Goal: Transaction & Acquisition: Purchase product/service

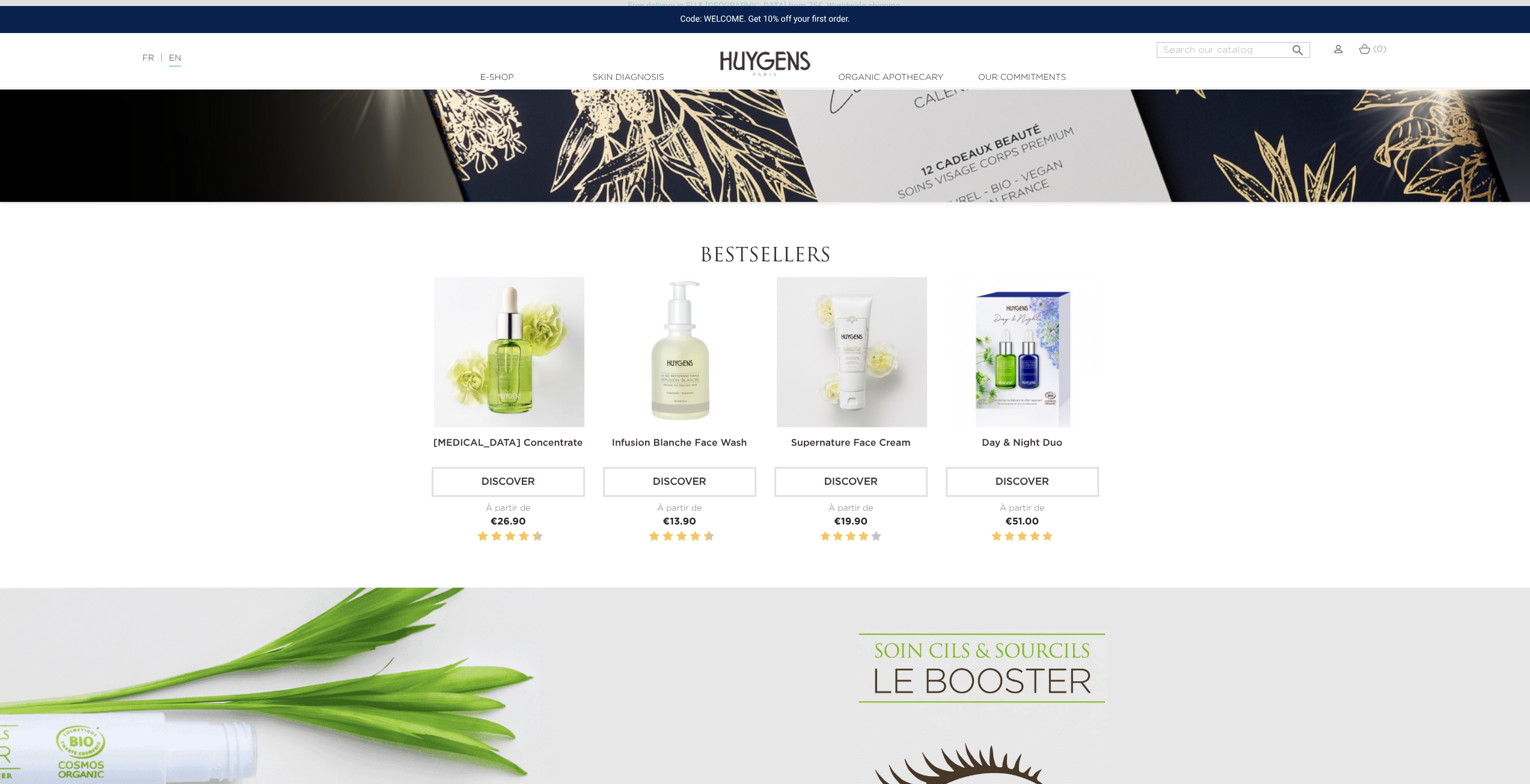
scroll to position [541, 0]
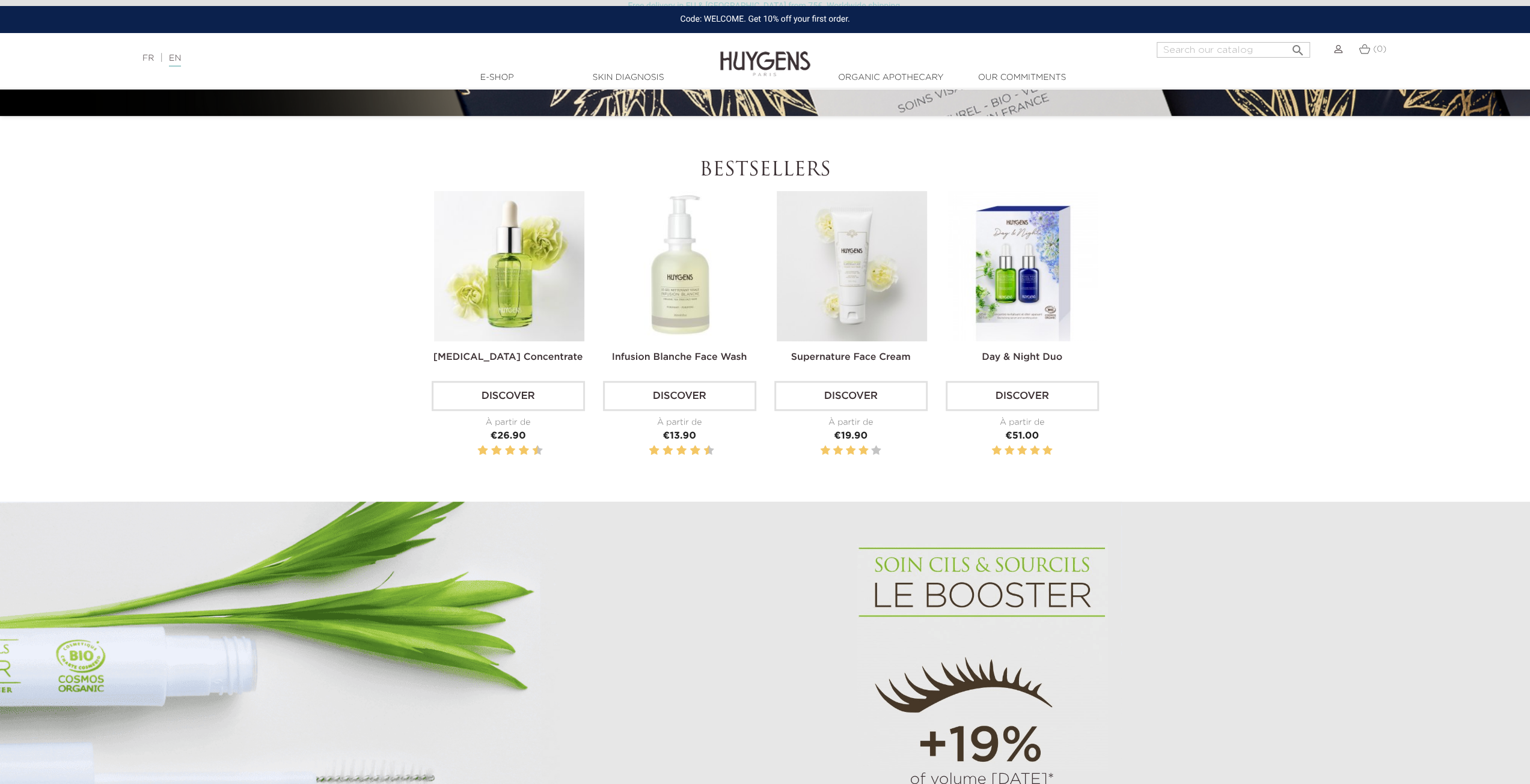
click at [844, 251] on img at bounding box center [852, 266] width 150 height 150
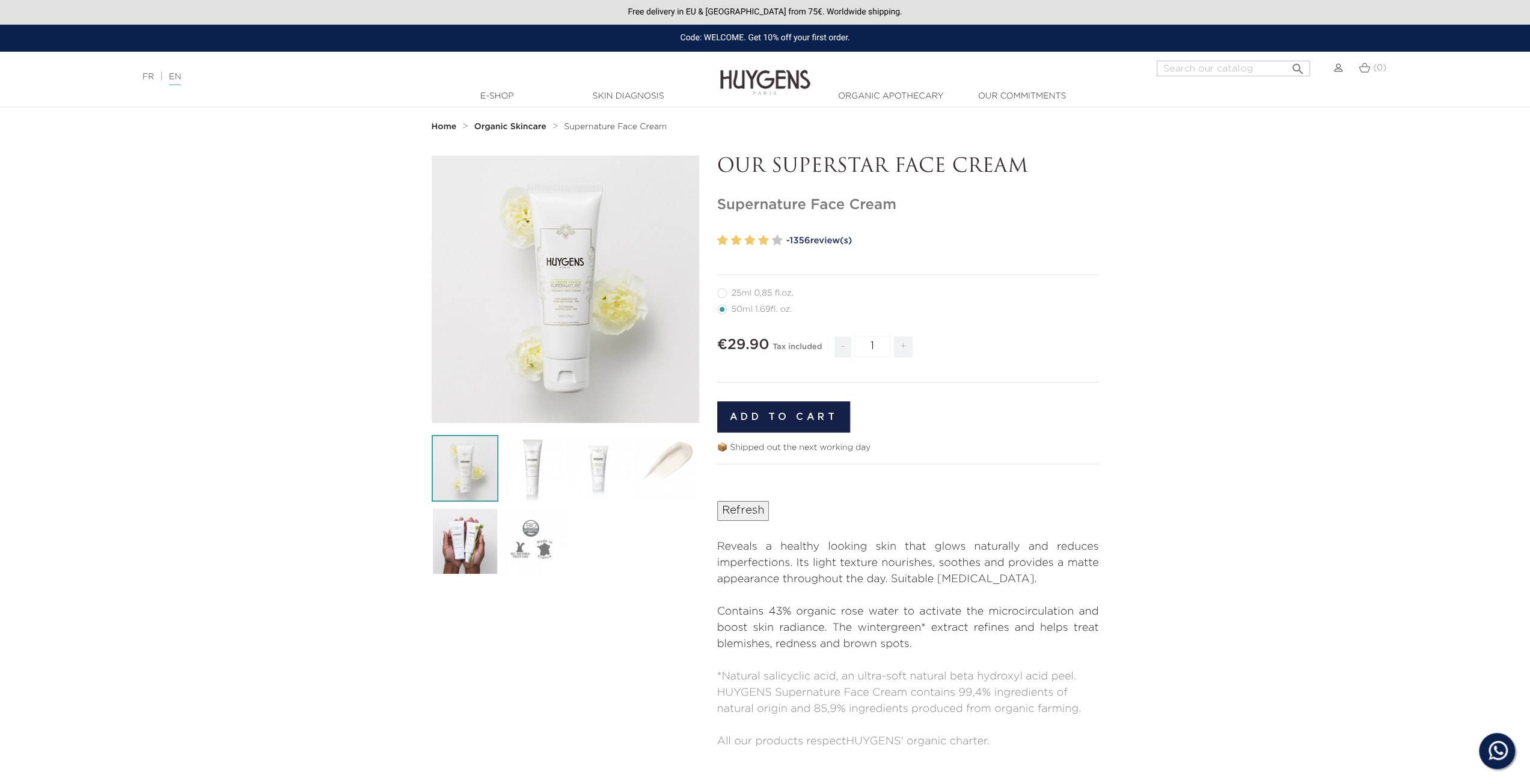
click at [1192, 467] on section "  " at bounding box center [765, 461] width 1530 height 612
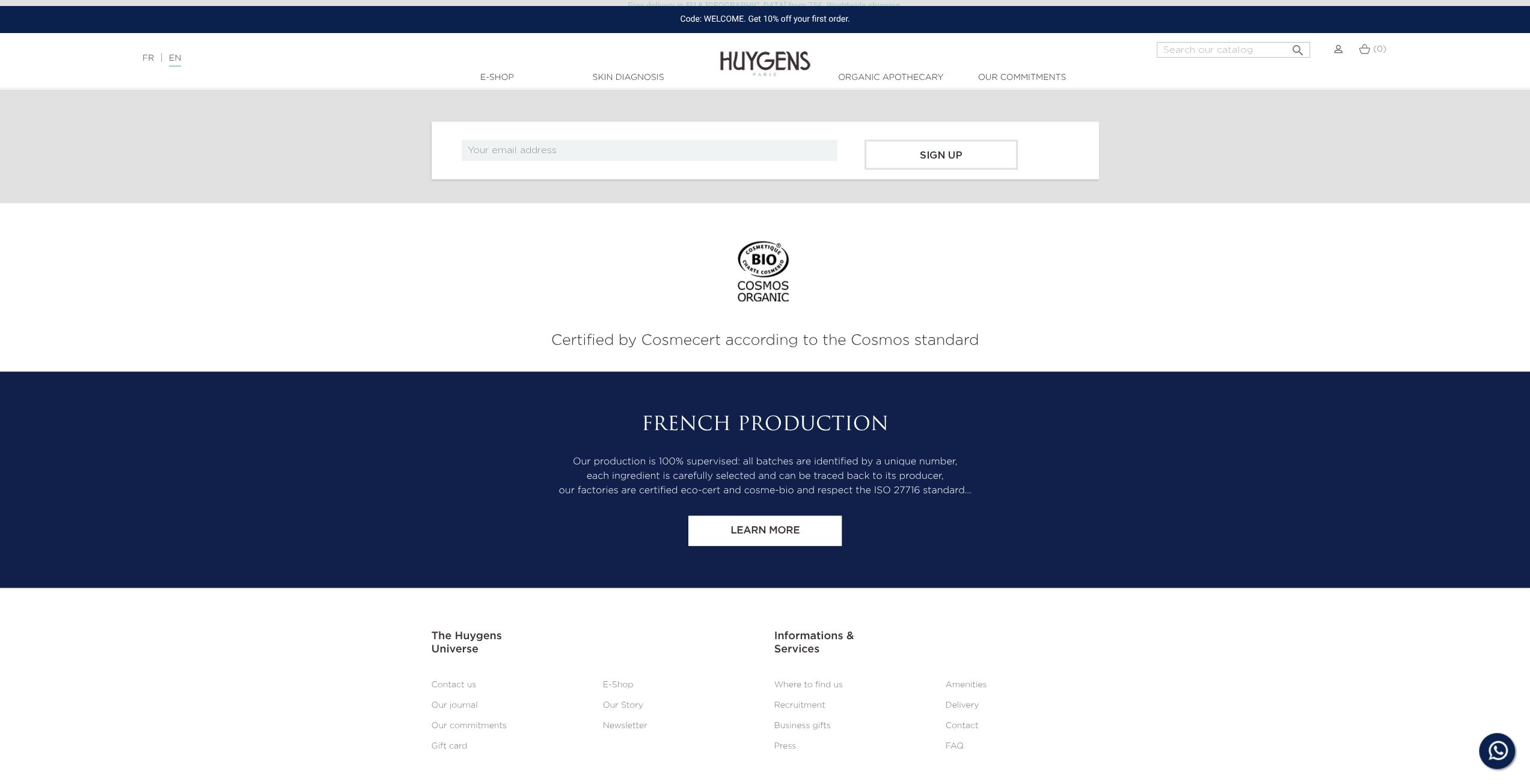
scroll to position [2444, 0]
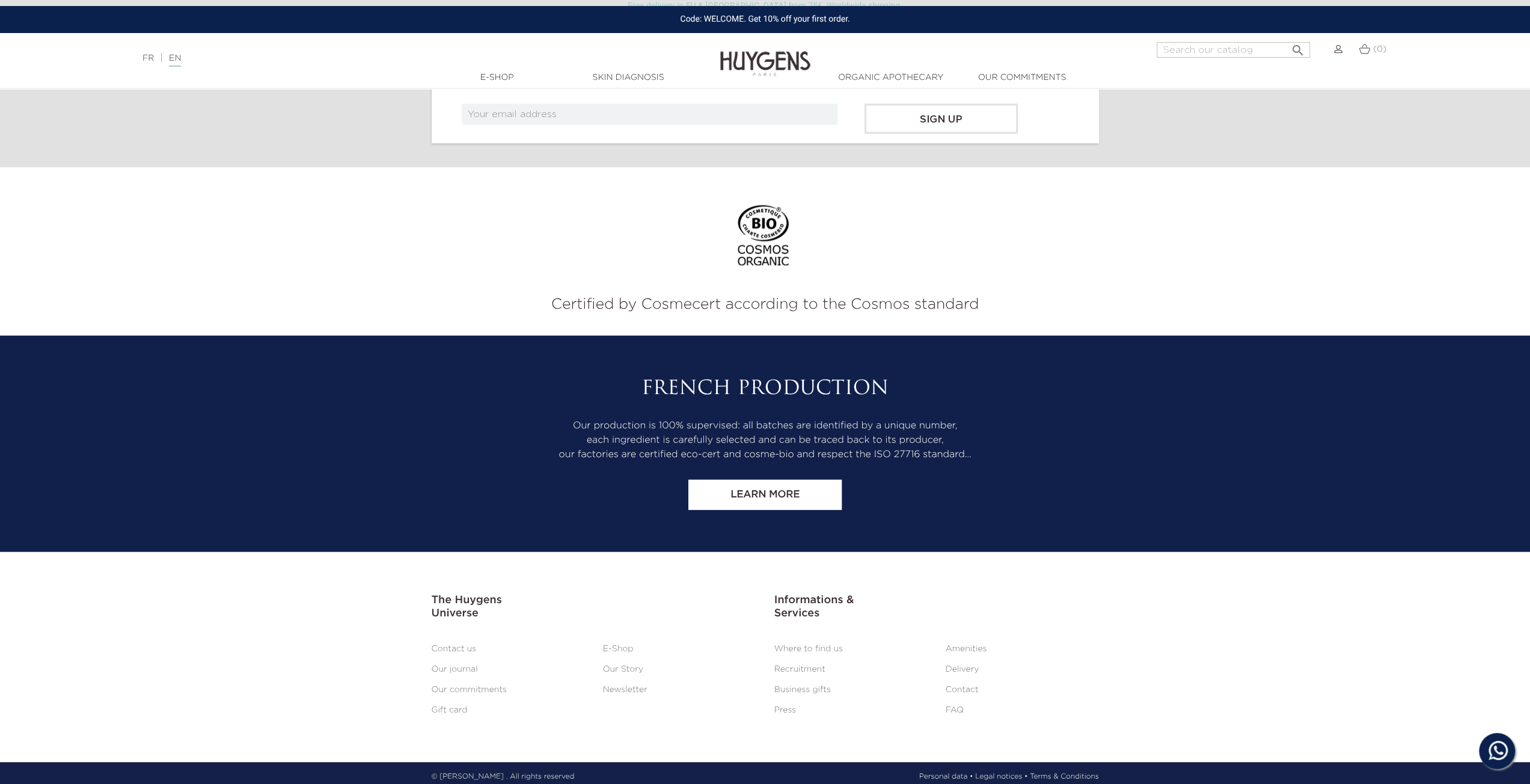
click at [760, 54] on img at bounding box center [765, 55] width 90 height 46
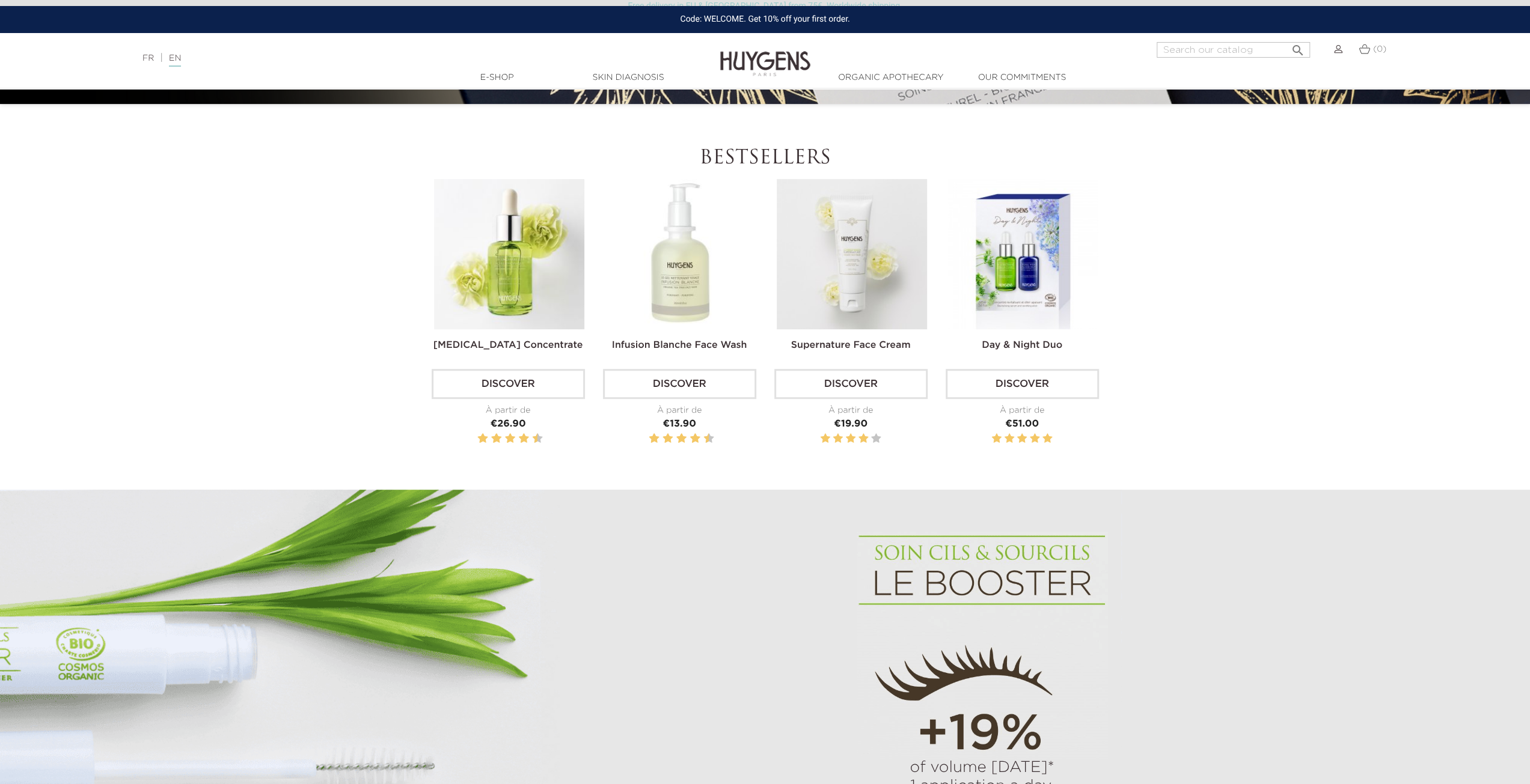
scroll to position [601, 0]
